Goal: Task Accomplishment & Management: Complete application form

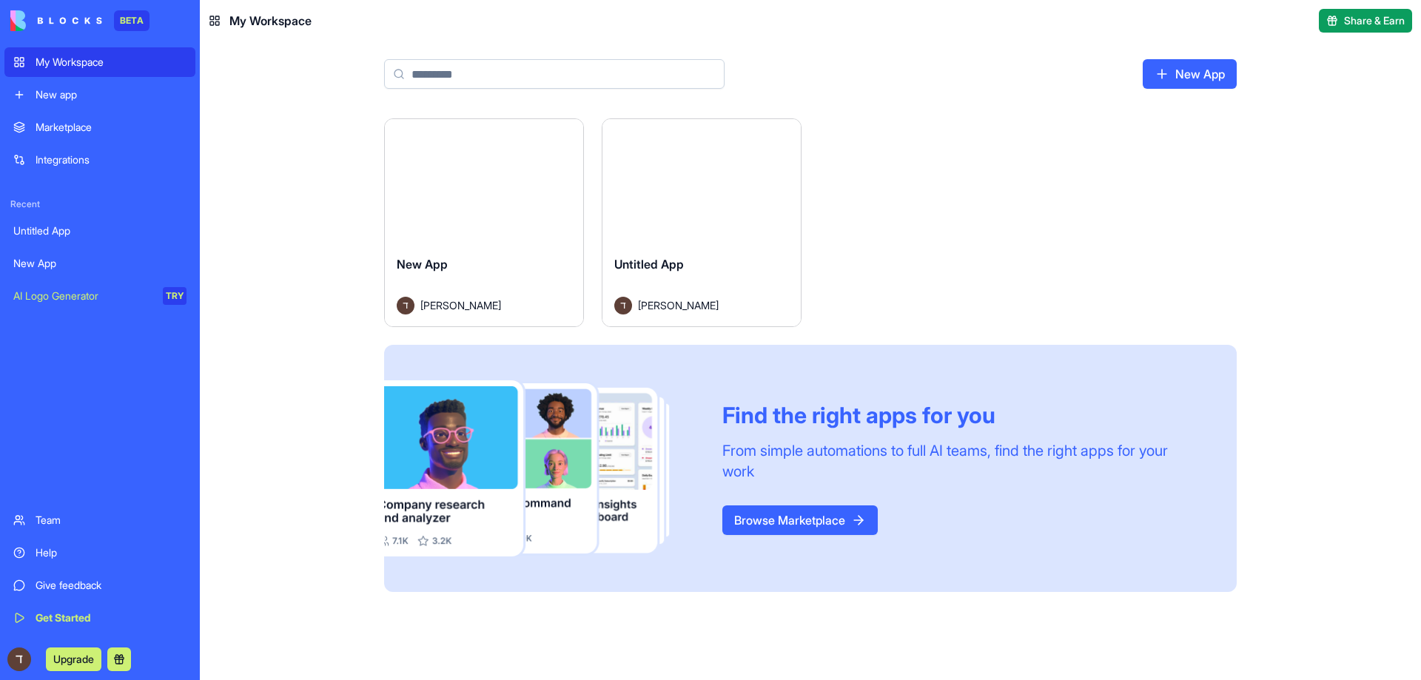
click at [58, 90] on div "New app" at bounding box center [111, 94] width 151 height 15
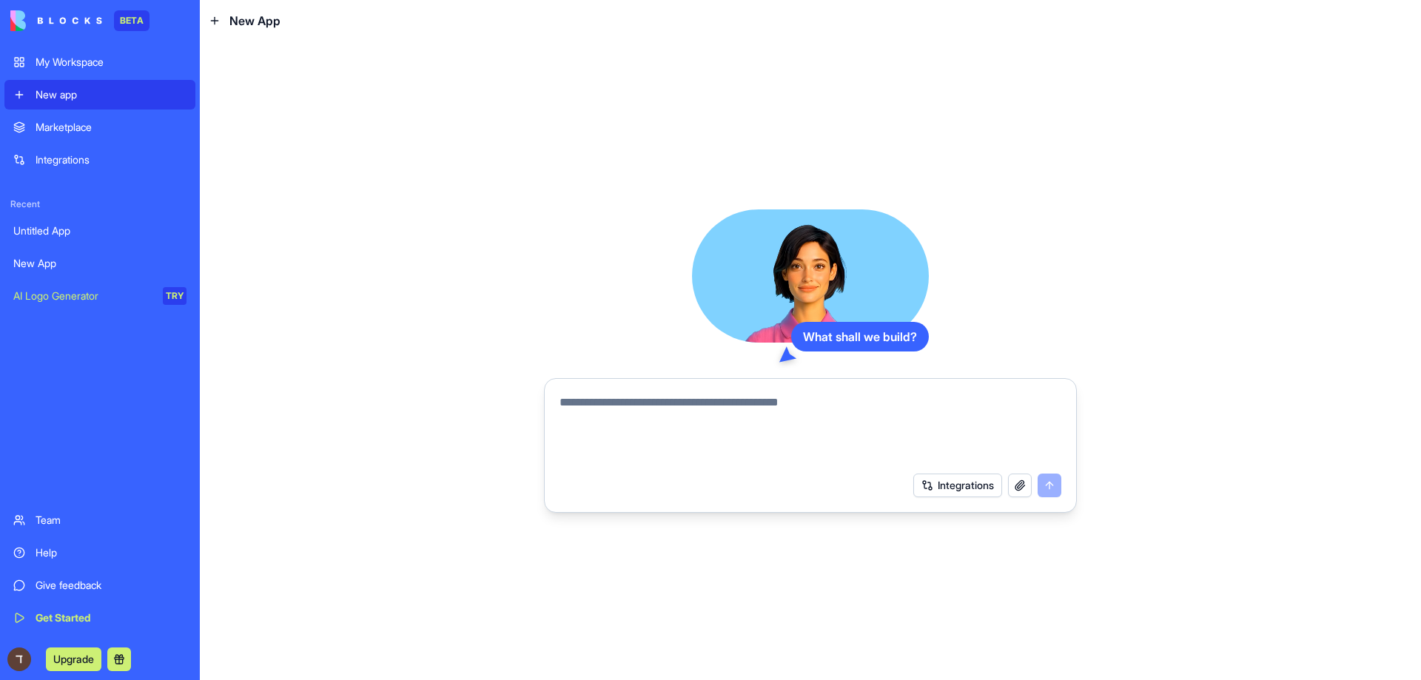
click at [650, 406] on textarea at bounding box center [811, 429] width 502 height 71
click at [961, 483] on button "Integrations" at bounding box center [957, 486] width 89 height 24
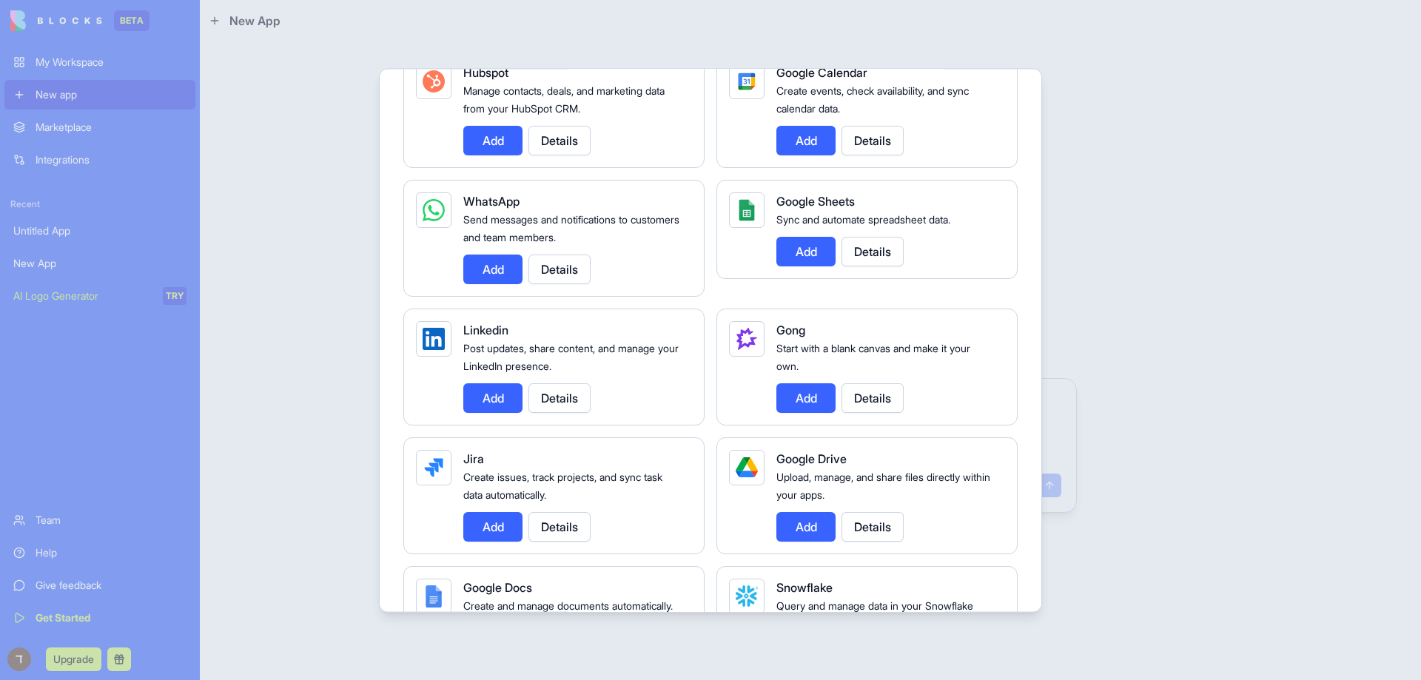
scroll to position [666, 0]
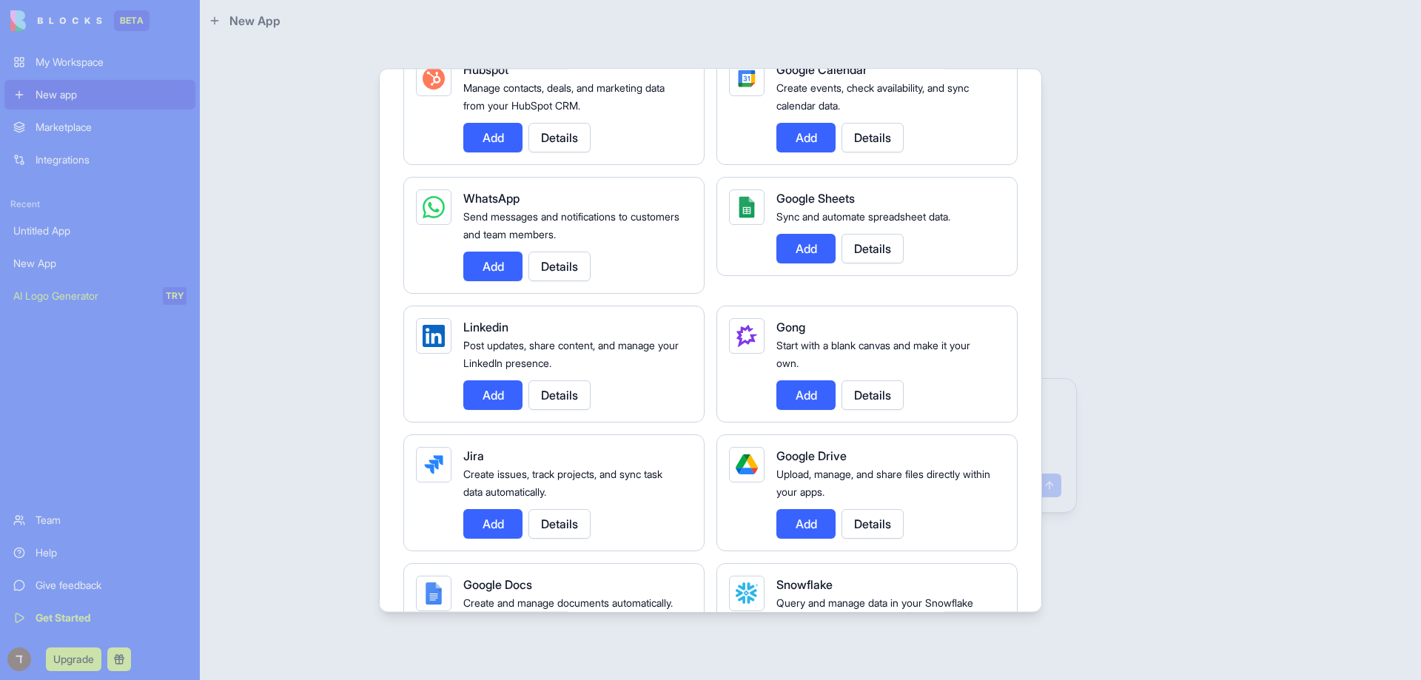
click at [1120, 198] on div at bounding box center [710, 340] width 1421 height 680
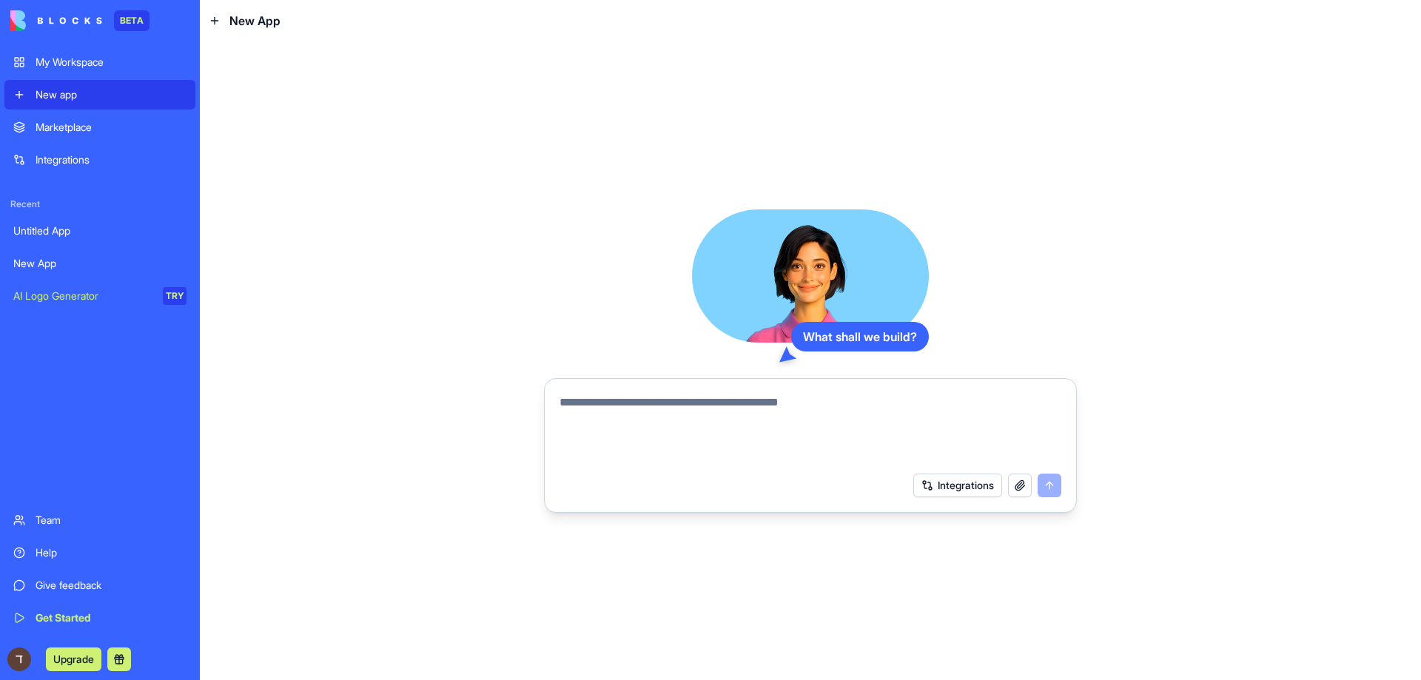
click at [1024, 488] on button "button" at bounding box center [1020, 486] width 24 height 24
click at [944, 494] on button "Integrations" at bounding box center [957, 486] width 89 height 24
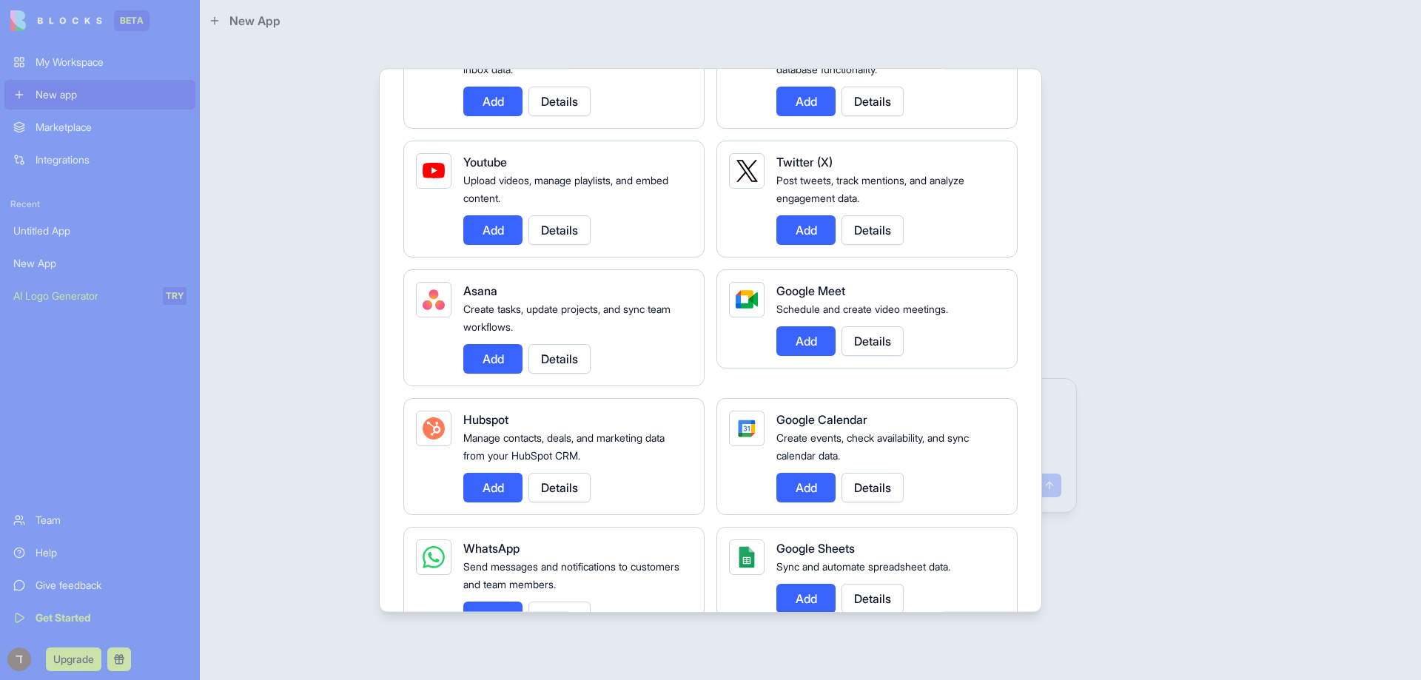
scroll to position [370, 0]
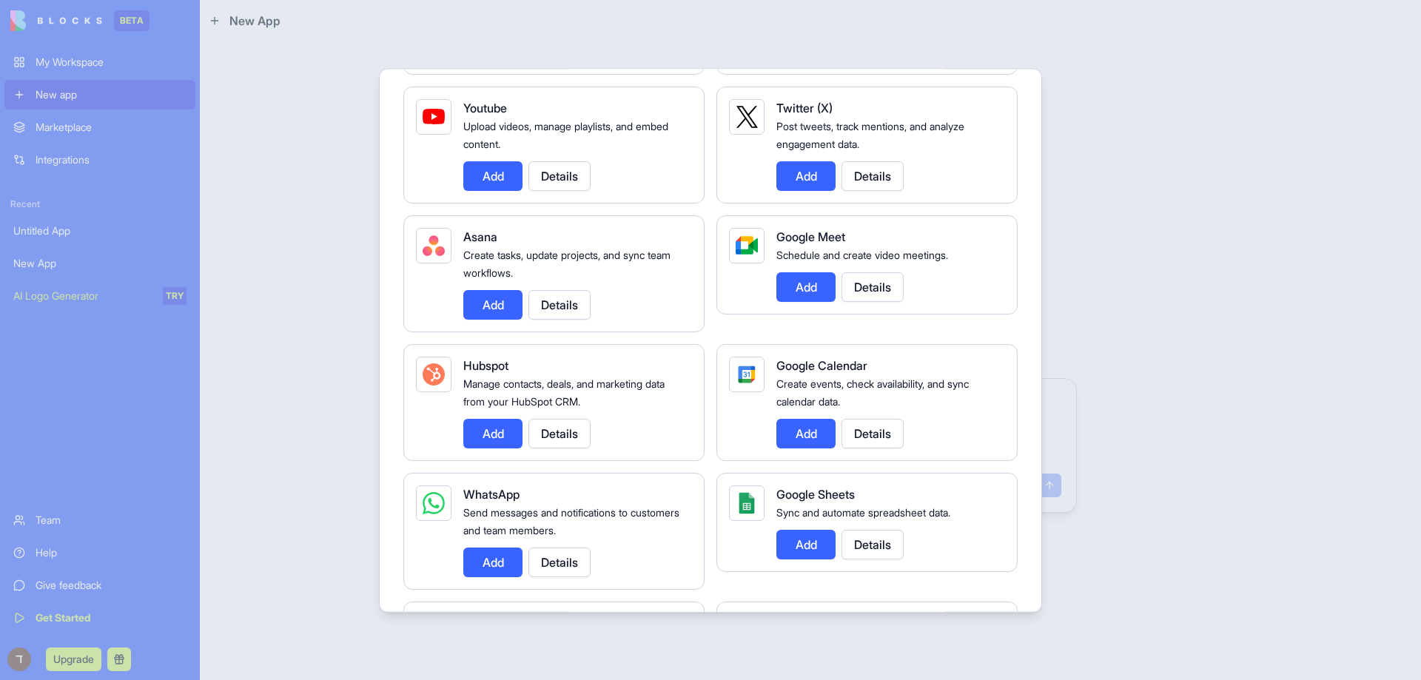
click at [1055, 405] on div at bounding box center [710, 340] width 1421 height 680
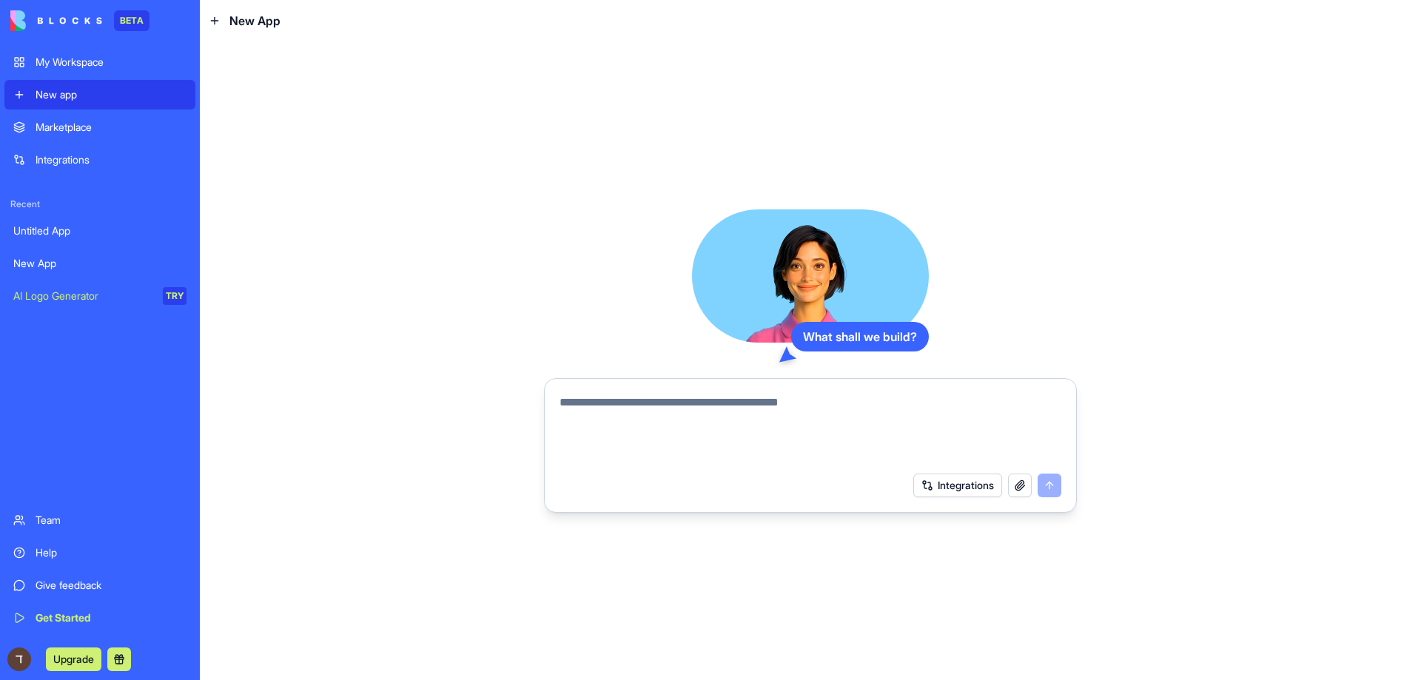
click at [904, 387] on div at bounding box center [811, 425] width 520 height 80
click at [823, 428] on textarea at bounding box center [811, 429] width 502 height 71
click at [800, 409] on textarea at bounding box center [811, 429] width 502 height 71
type textarea "******"
